Goal: Transaction & Acquisition: Purchase product/service

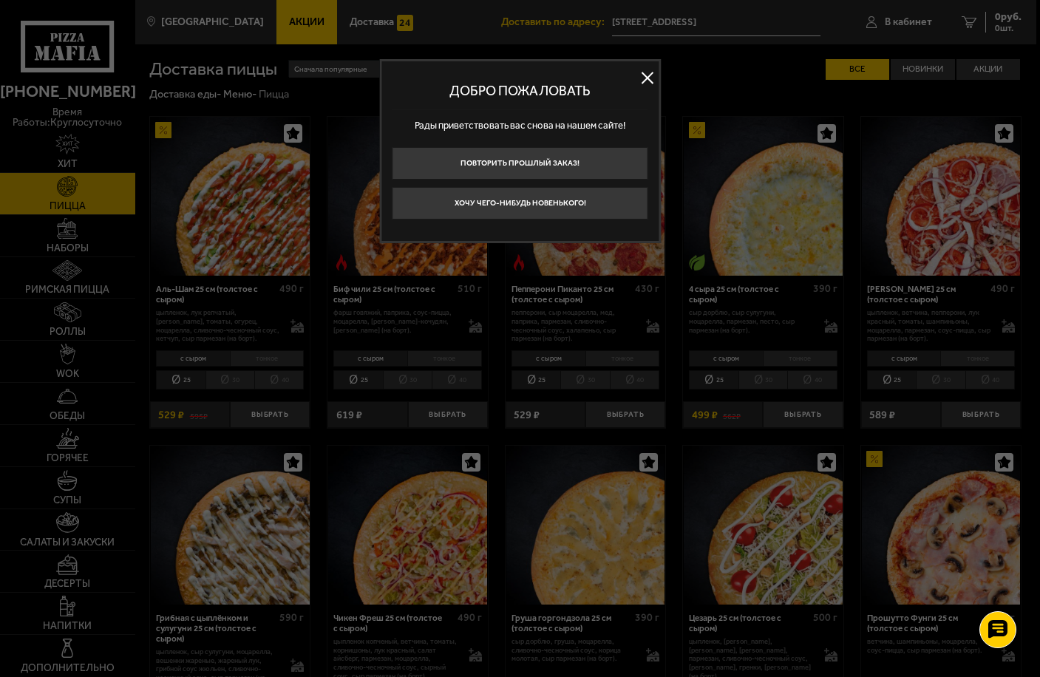
drag, startPoint x: 579, startPoint y: 166, endPoint x: 689, endPoint y: 172, distance: 110.2
click at [579, 168] on button "Повторить прошлый заказ!" at bounding box center [520, 163] width 256 height 33
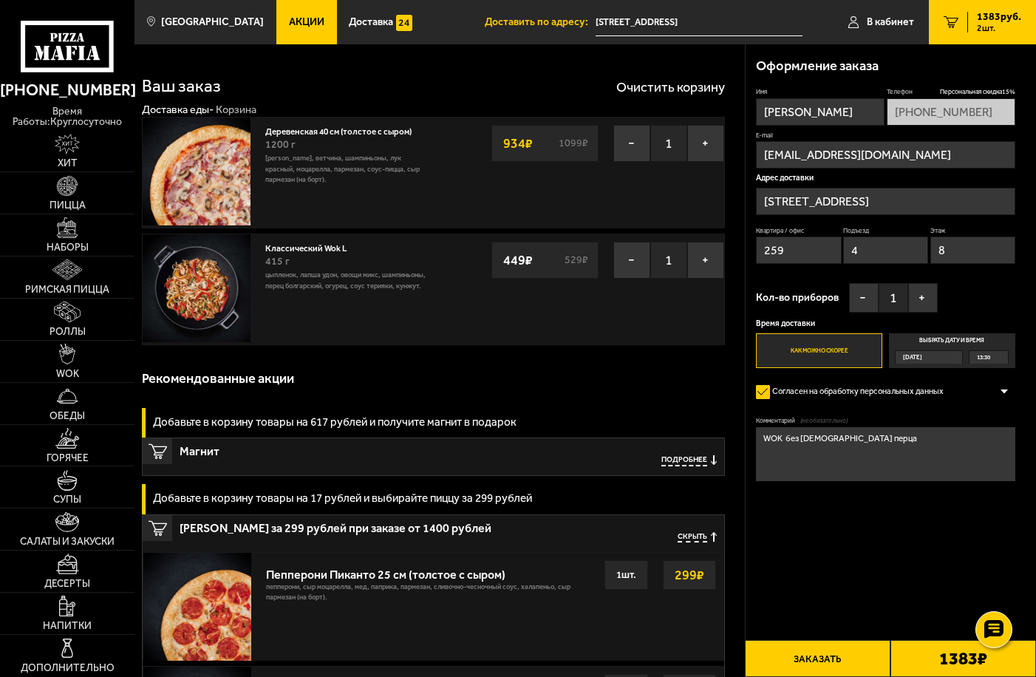
click at [935, 655] on div "1383 ₽" at bounding box center [963, 658] width 146 height 37
click at [982, 652] on b "1383 ₽" at bounding box center [963, 658] width 48 height 17
click at [816, 668] on button "Заказать" at bounding box center [818, 658] width 146 height 37
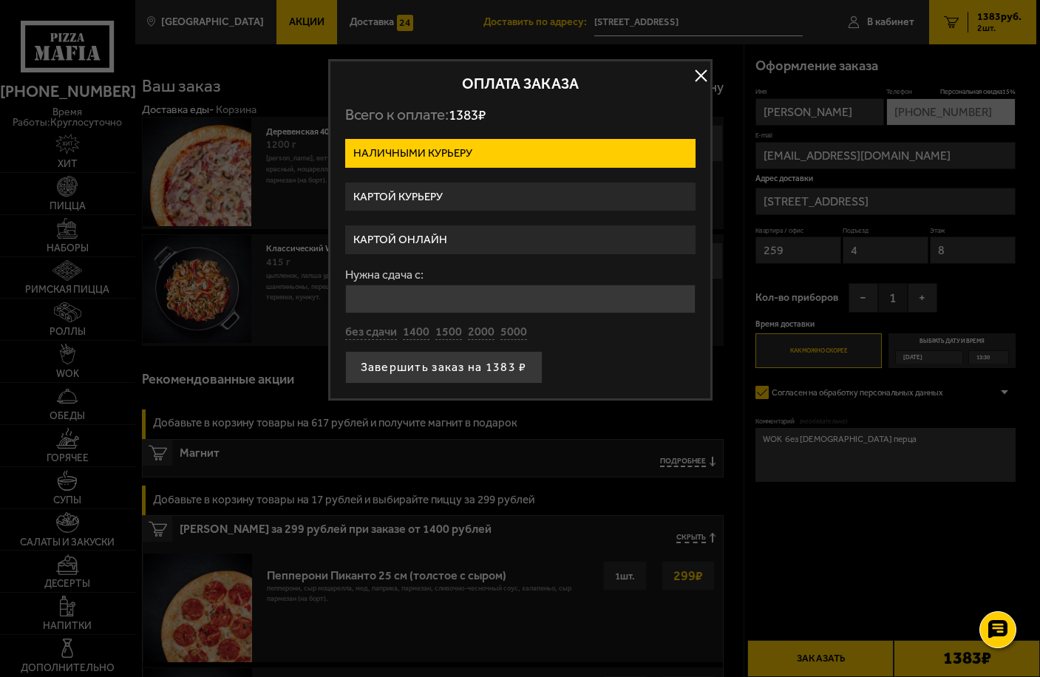
click at [390, 248] on label "Картой онлайн" at bounding box center [520, 239] width 350 height 29
click at [0, 0] on input "Картой онлайн" at bounding box center [0, 0] width 0 height 0
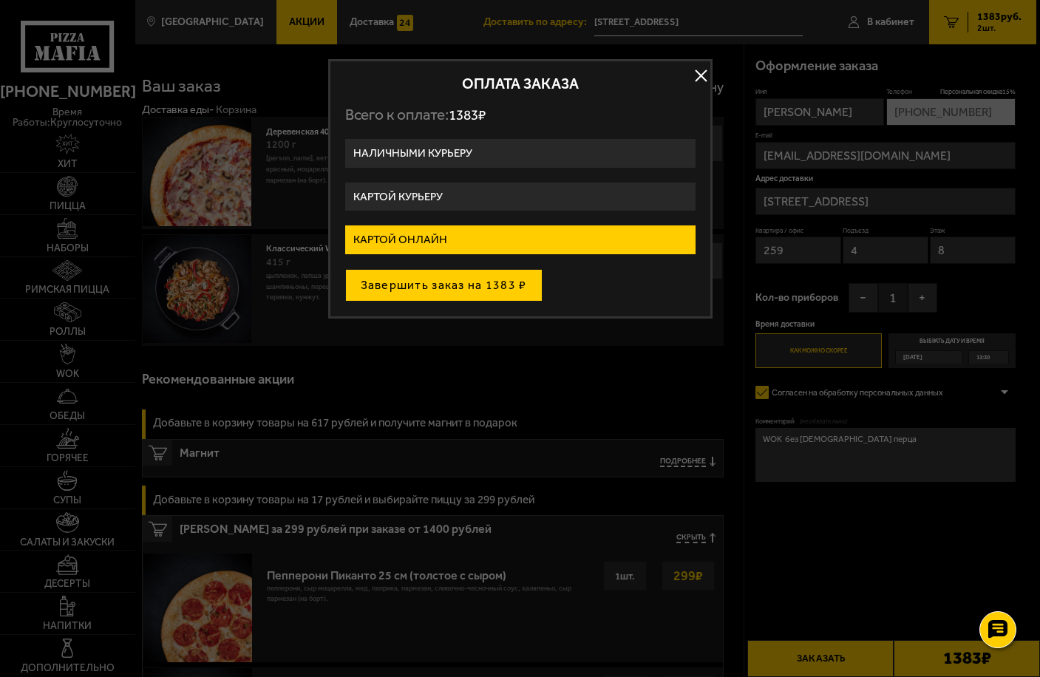
click at [415, 279] on button "Завершить заказ на 1383 ₽" at bounding box center [443, 285] width 197 height 33
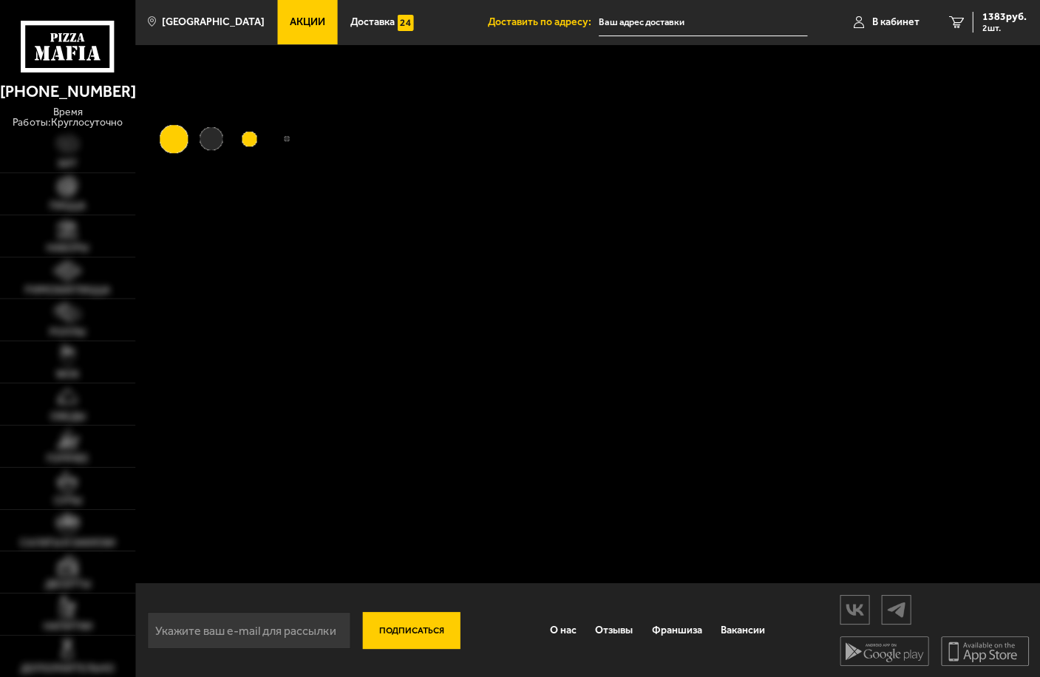
type input "[STREET_ADDRESS]"
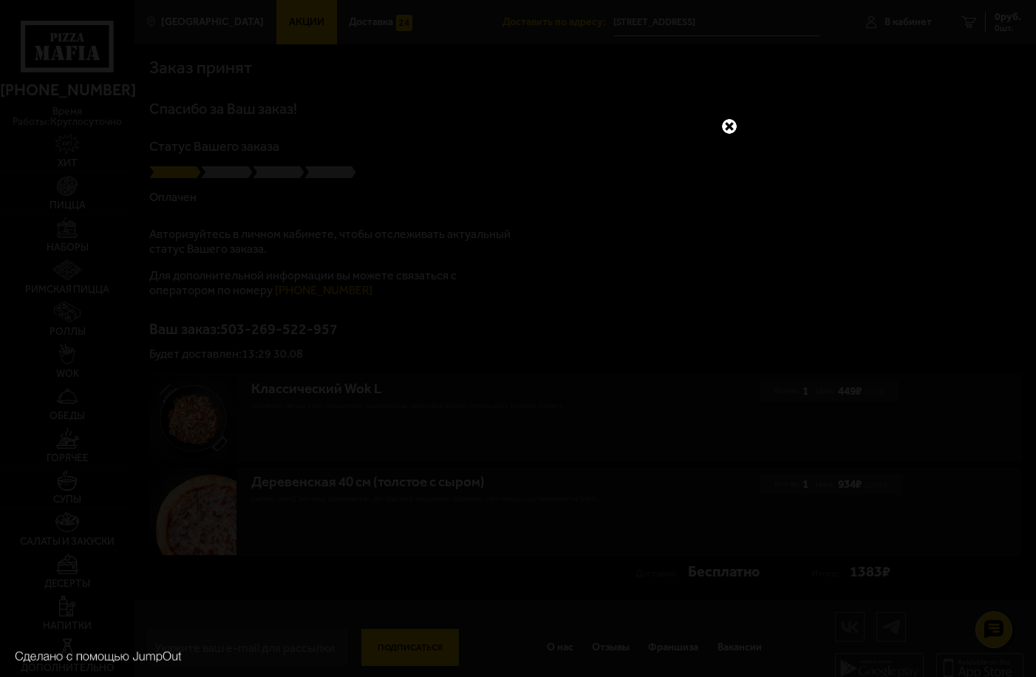
click at [735, 126] on link at bounding box center [729, 126] width 19 height 19
